Goal: Task Accomplishment & Management: Use online tool/utility

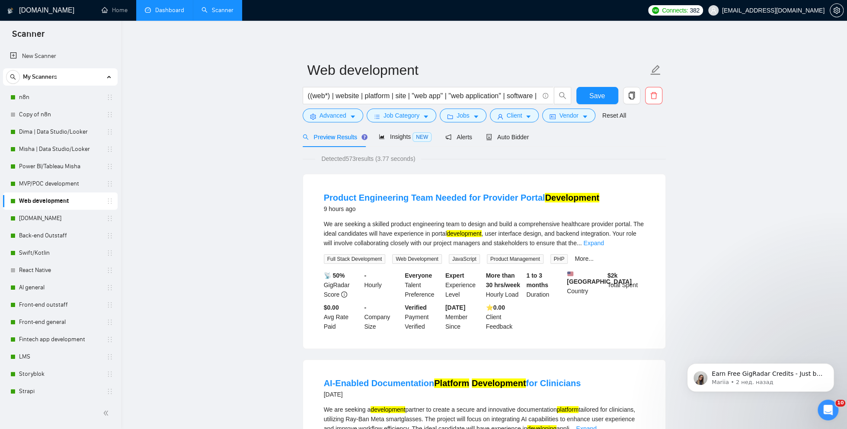
click at [169, 14] on link "Dashboard" at bounding box center [164, 9] width 39 height 7
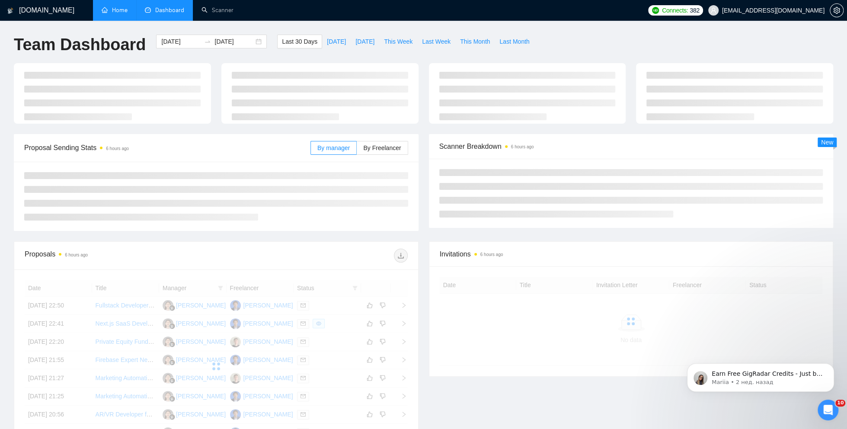
click at [124, 14] on link "Home" at bounding box center [115, 9] width 26 height 7
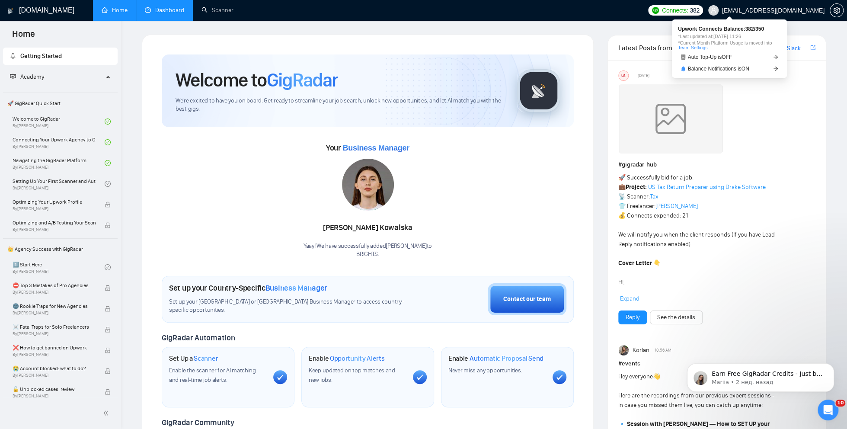
click at [702, 48] on link "Team Settings" at bounding box center [692, 47] width 29 height 5
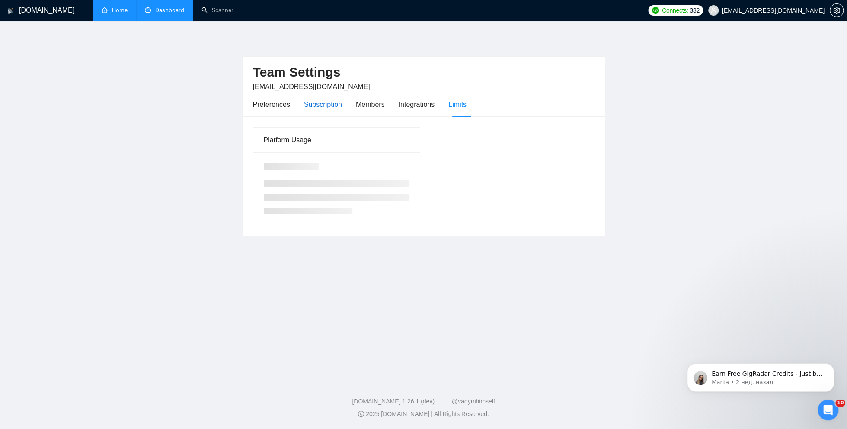
click at [328, 102] on div "Subscription" at bounding box center [323, 104] width 38 height 11
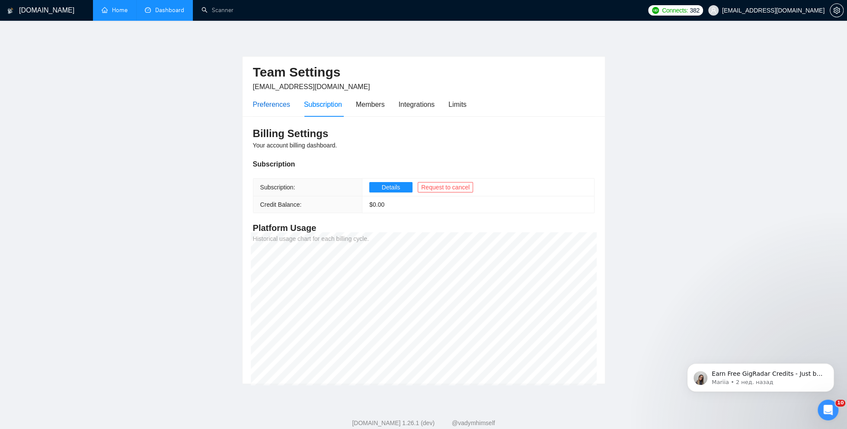
click at [273, 102] on div "Preferences" at bounding box center [271, 104] width 37 height 11
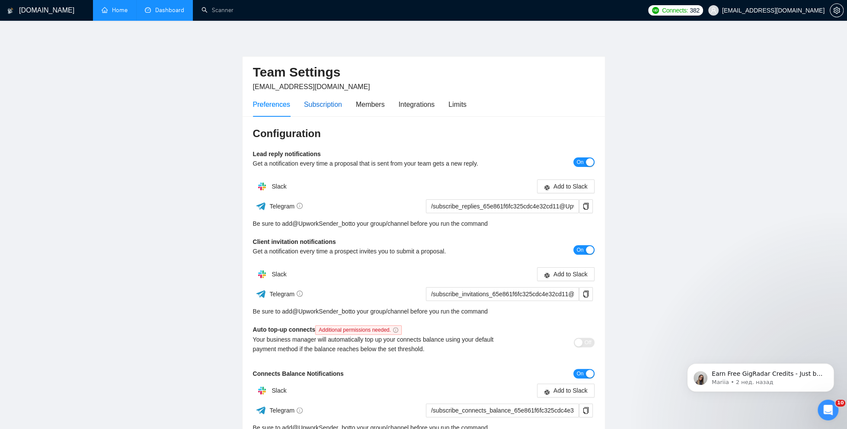
click at [320, 102] on div "Subscription" at bounding box center [323, 104] width 38 height 11
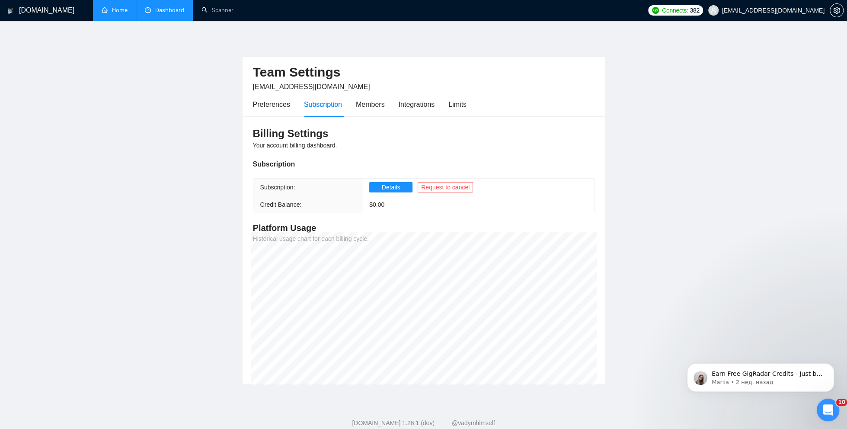
click at [828, 410] on icon "Открыть службу сообщений Intercom" at bounding box center [827, 409] width 14 height 14
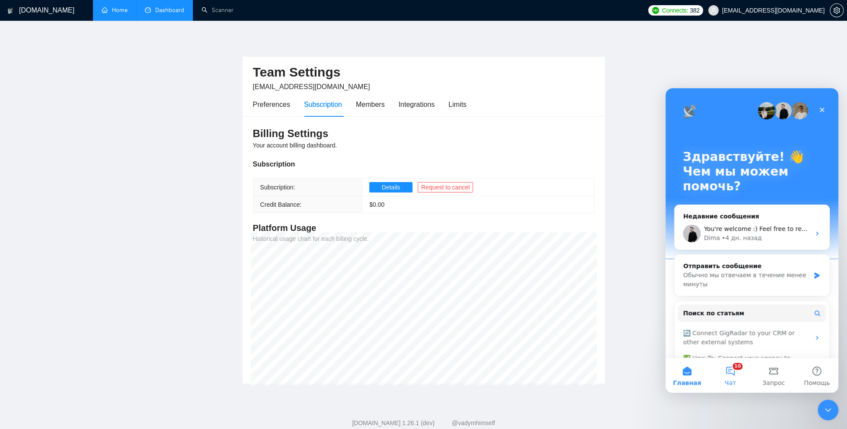
click at [731, 371] on button "10 Чат" at bounding box center [730, 375] width 43 height 35
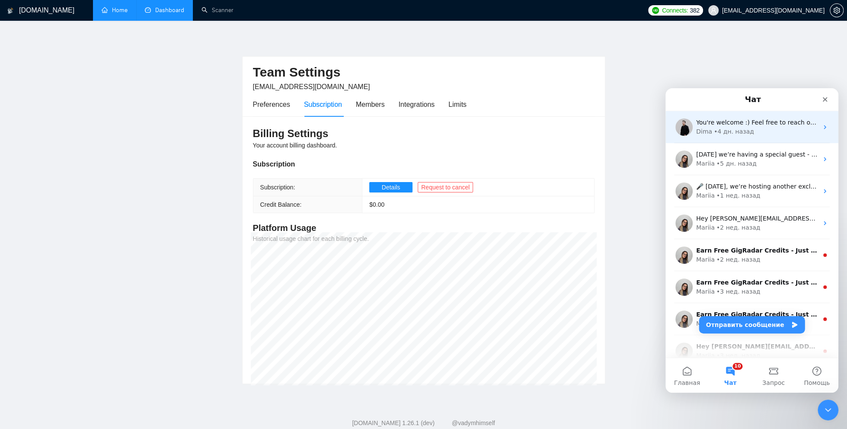
click at [726, 128] on div "• 4 дн. назад" at bounding box center [734, 131] width 40 height 9
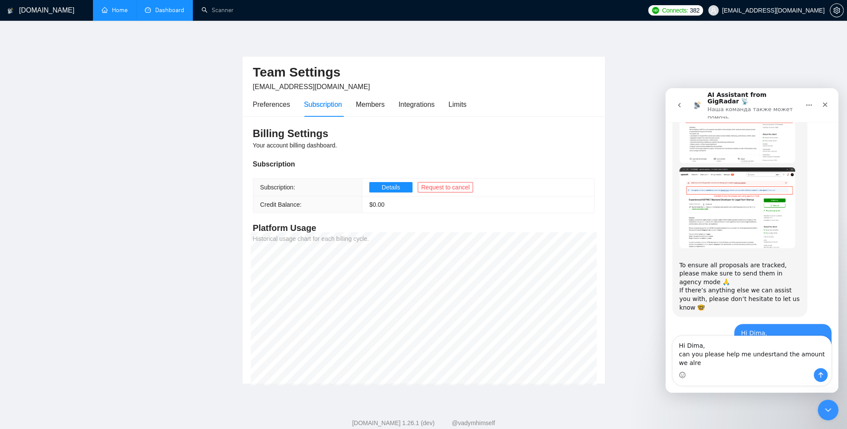
scroll to position [2234, 0]
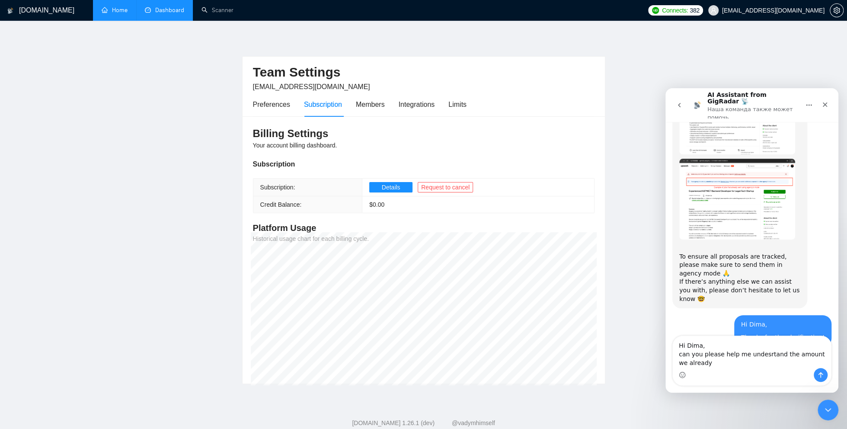
click at [790, 355] on textarea "Hi Dima, can you please help me undesrtand the amount we already" at bounding box center [752, 352] width 158 height 32
click at [748, 366] on textarea "Hi Dima, can you please help me undesrtand the subscription amount we already" at bounding box center [752, 352] width 158 height 32
click at [710, 363] on textarea "Hi Dima, can you please help me undesrtand the subscription amount we already" at bounding box center [752, 352] width 158 height 32
click at [748, 367] on textarea "Hi Dima, can you please help me undesrtand the subscription amount we've already" at bounding box center [752, 352] width 158 height 32
type textarea "Hi Dima, can you please help me undesrtand the subscription amount we've alread…"
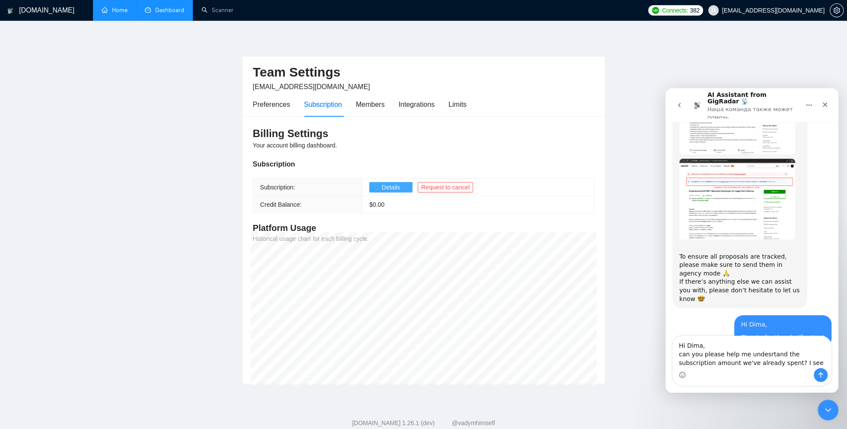
click at [390, 188] on span "Details" at bounding box center [391, 187] width 19 height 10
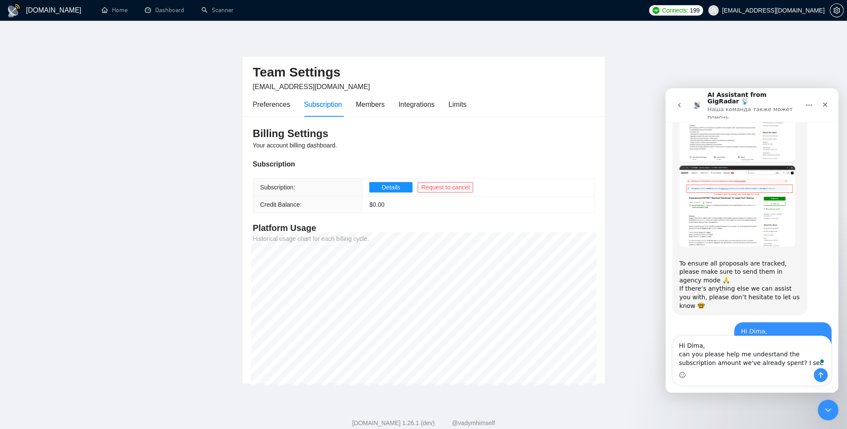
scroll to position [2234, 0]
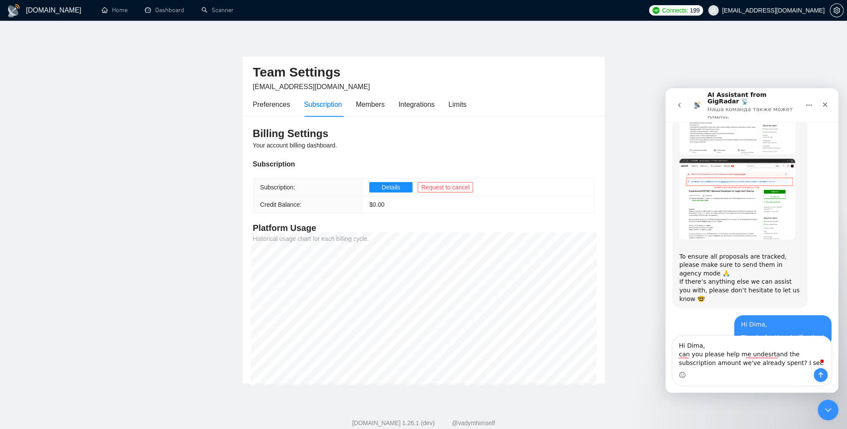
drag, startPoint x: 780, startPoint y: 361, endPoint x: 641, endPoint y: 343, distance: 139.6
click at [665, 343] on html "AI Assistant from GigRadar 📡 Наша команда также может помочь 3 сентября Hello, …" at bounding box center [751, 240] width 173 height 304
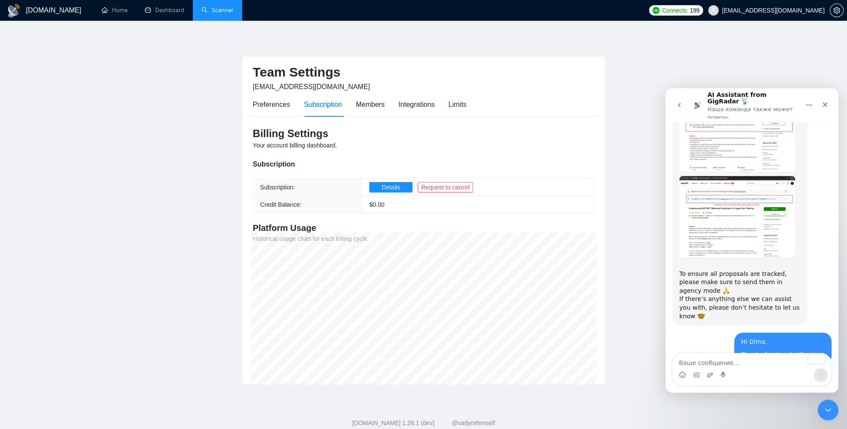
click at [213, 6] on link "Scanner" at bounding box center [217, 9] width 32 height 7
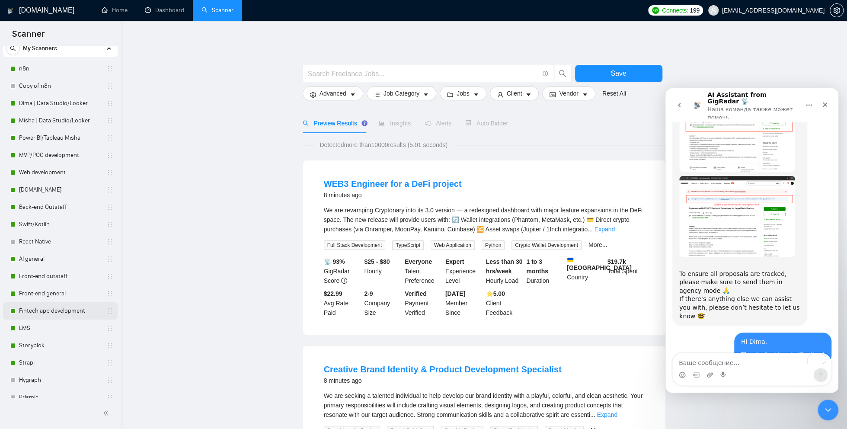
scroll to position [30, 0]
click at [30, 330] on link "LMS" at bounding box center [60, 326] width 82 height 17
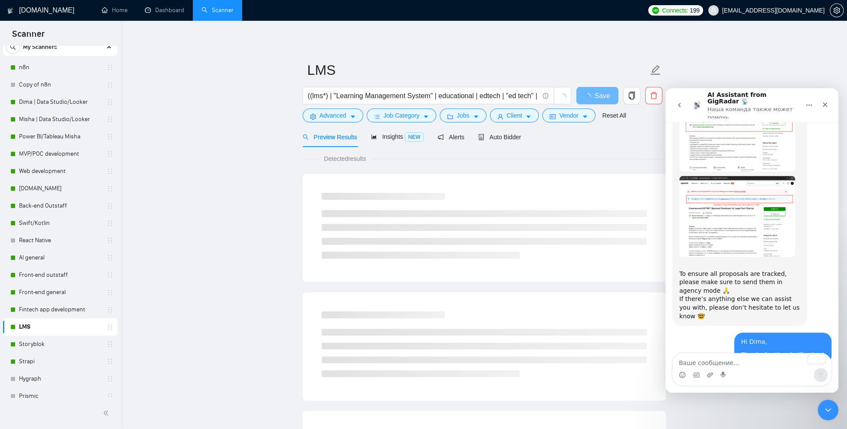
click at [529, 138] on div "Preview Results Insights NEW Alerts Auto Bidder" at bounding box center [484, 137] width 363 height 20
click at [504, 140] on span "Auto Bidder" at bounding box center [499, 137] width 43 height 7
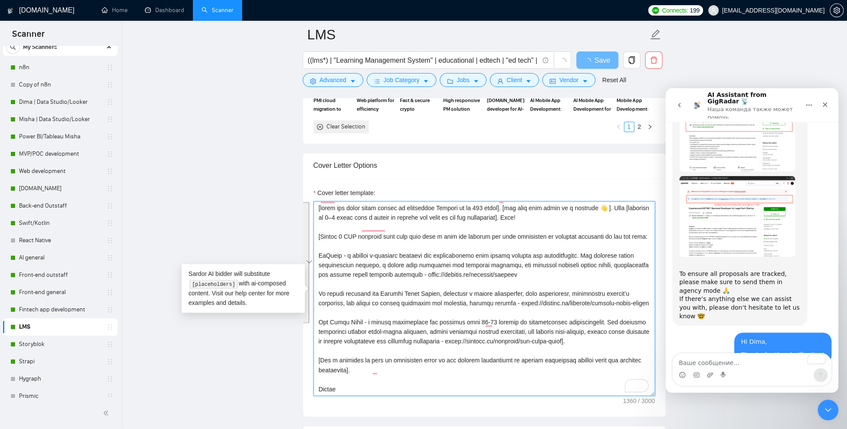
scroll to position [10, 0]
drag, startPoint x: 600, startPoint y: 341, endPoint x: 315, endPoint y: 243, distance: 300.8
click at [315, 243] on div "Cover Letter Options Cover letter template:" at bounding box center [484, 285] width 363 height 264
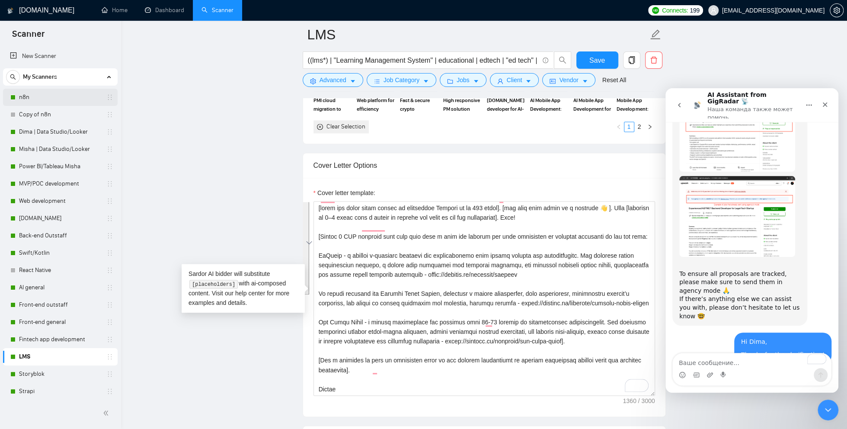
click at [46, 96] on link "n8n" at bounding box center [60, 97] width 82 height 17
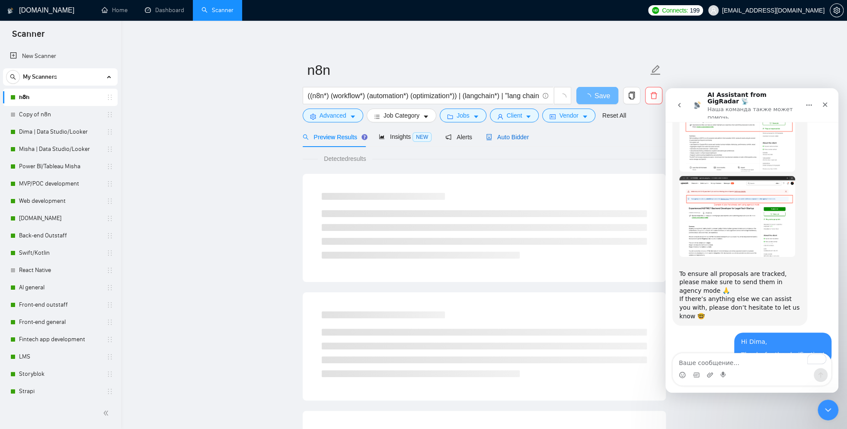
click at [521, 137] on span "Auto Bidder" at bounding box center [507, 137] width 43 height 7
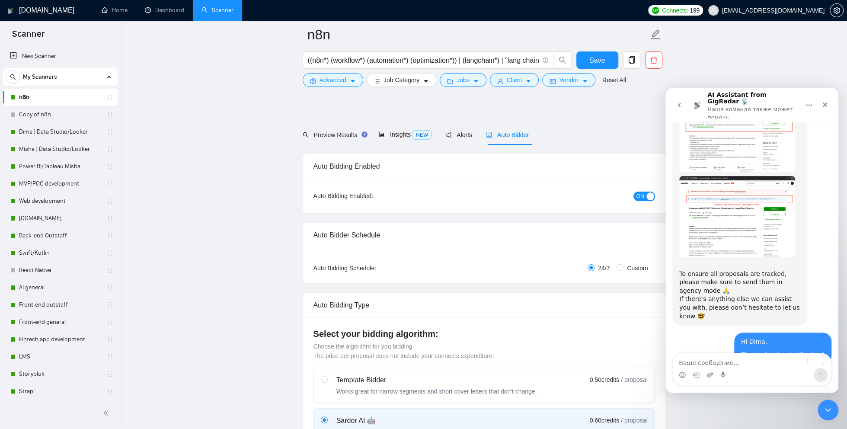
scroll to position [51, 0]
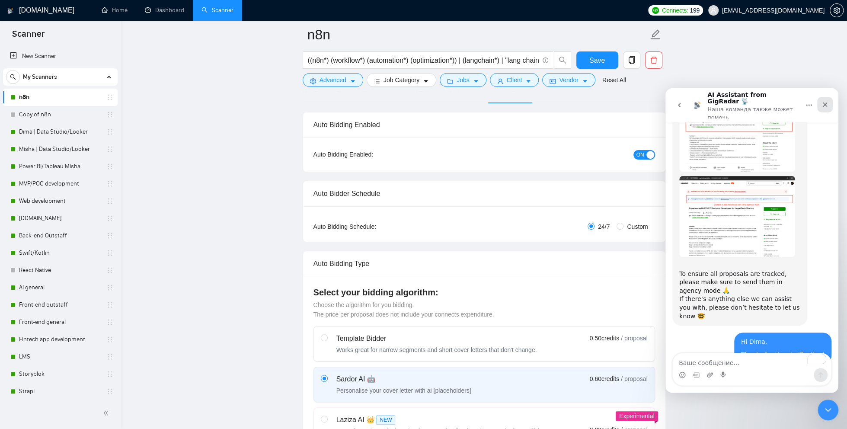
click at [826, 102] on icon "Закрыть" at bounding box center [825, 104] width 7 height 7
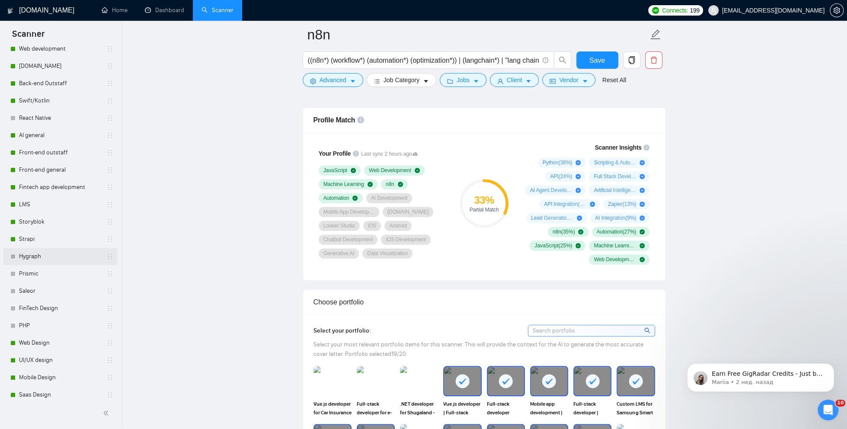
scroll to position [128, 0]
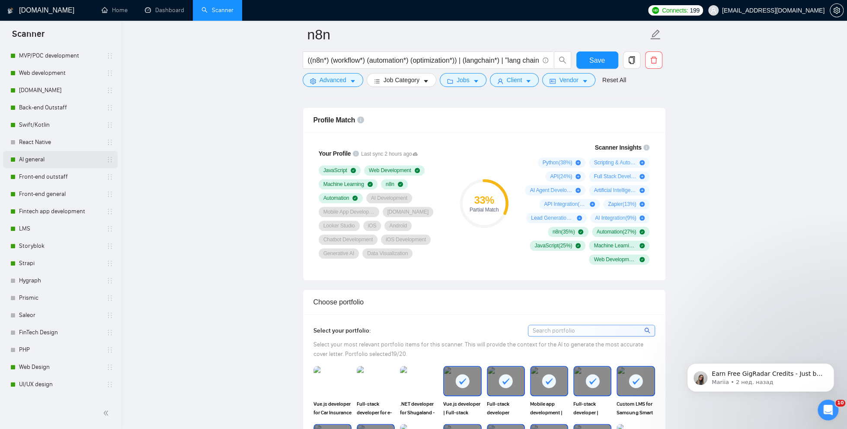
click at [46, 160] on link "AI general" at bounding box center [60, 159] width 82 height 17
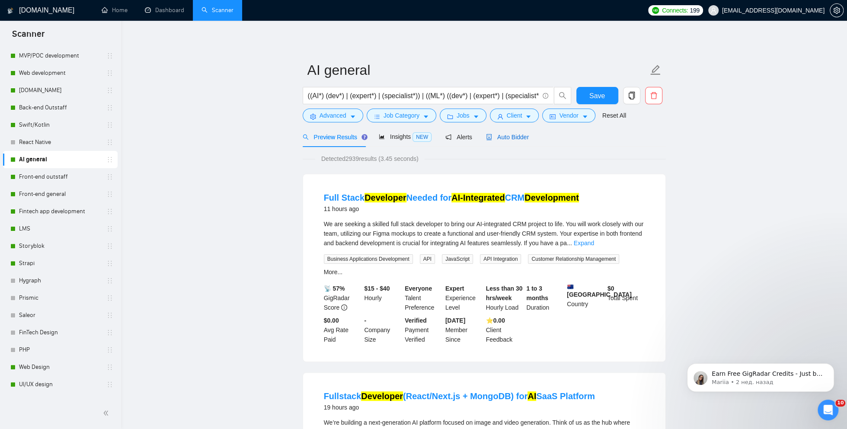
click at [515, 133] on div "Auto Bidder" at bounding box center [507, 137] width 43 height 10
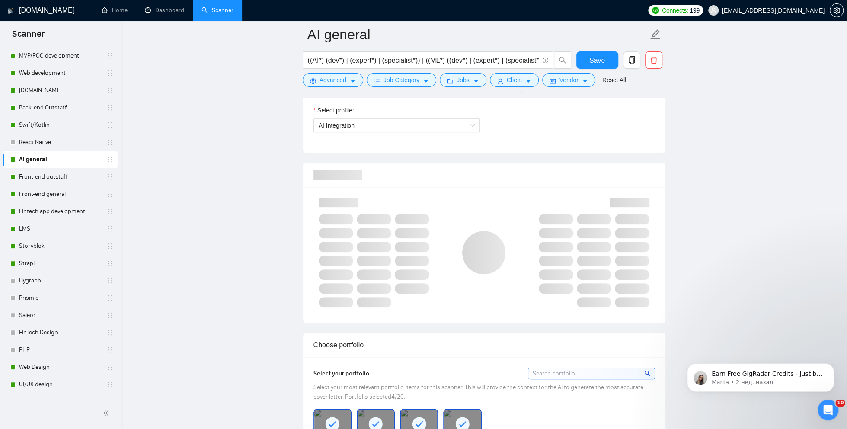
scroll to position [531, 0]
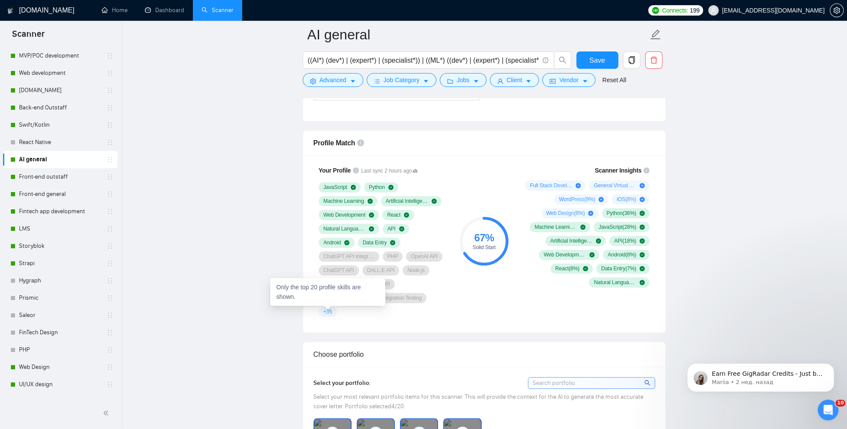
click at [330, 308] on span "+ 35" at bounding box center [327, 311] width 9 height 7
